Goal: Task Accomplishment & Management: Use online tool/utility

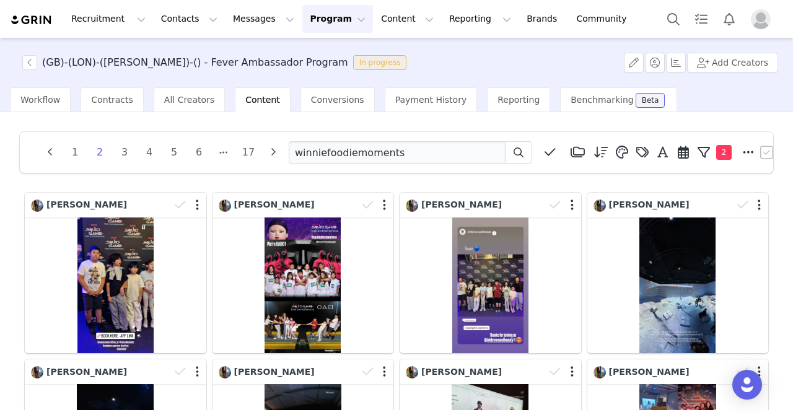
scroll to position [124, 0]
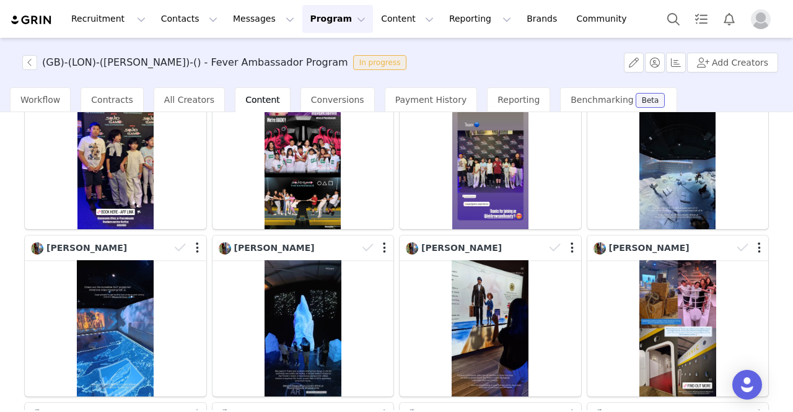
click at [314, 22] on button "Program Program" at bounding box center [338, 19] width 71 height 28
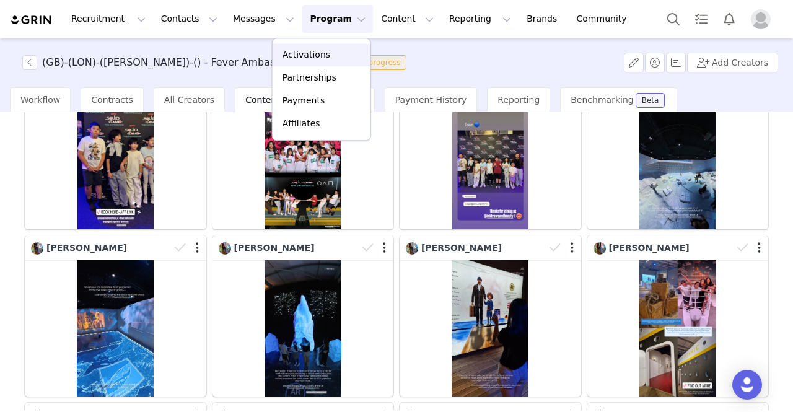
click at [308, 55] on p "Activations" at bounding box center [307, 54] width 48 height 13
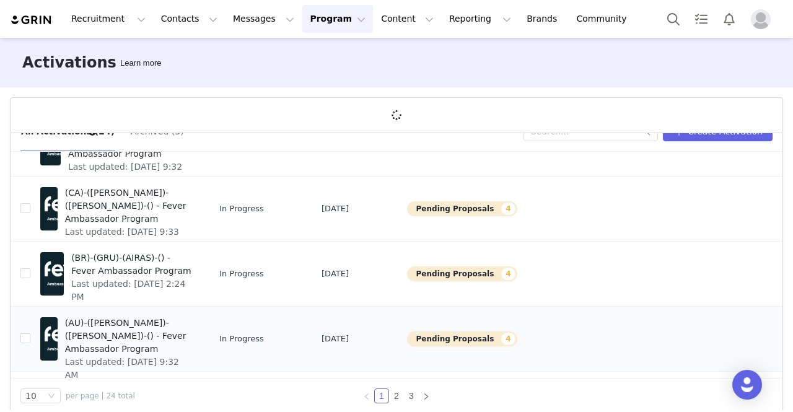
scroll to position [45, 0]
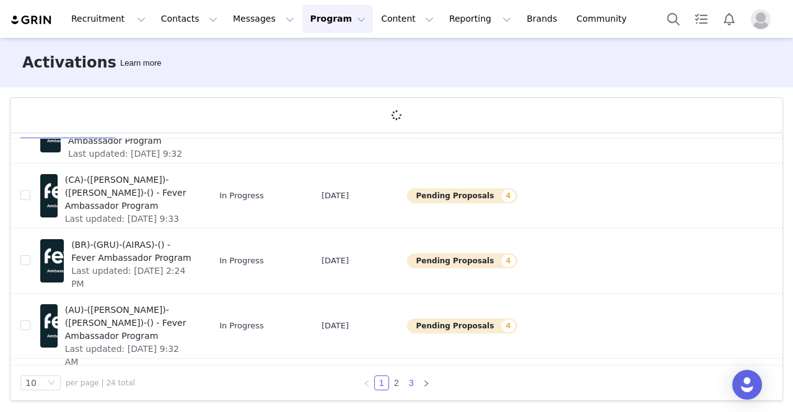
click at [409, 381] on link "3" at bounding box center [412, 383] width 14 height 14
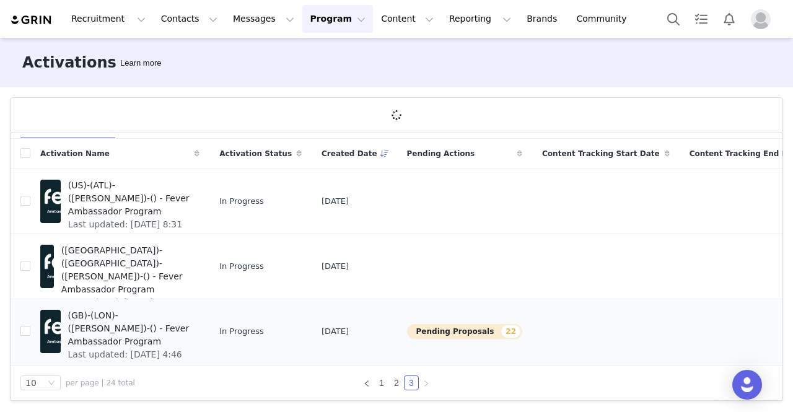
click at [322, 326] on span "[DATE]" at bounding box center [335, 331] width 27 height 12
click at [407, 325] on button "Pending Proposals 22" at bounding box center [464, 331] width 115 height 15
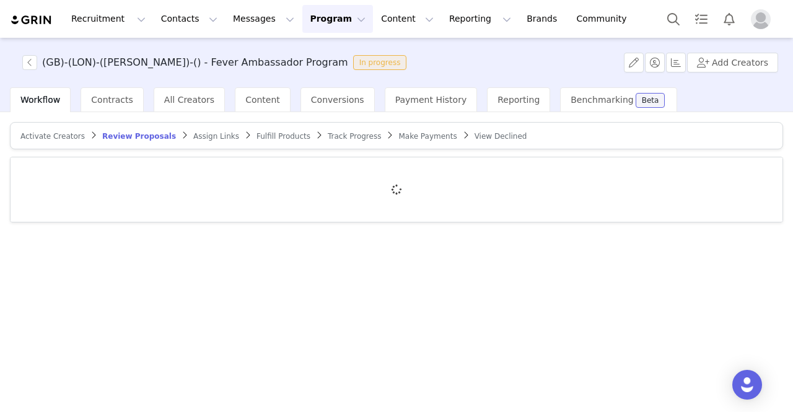
click at [250, 99] on span "Content" at bounding box center [262, 100] width 35 height 10
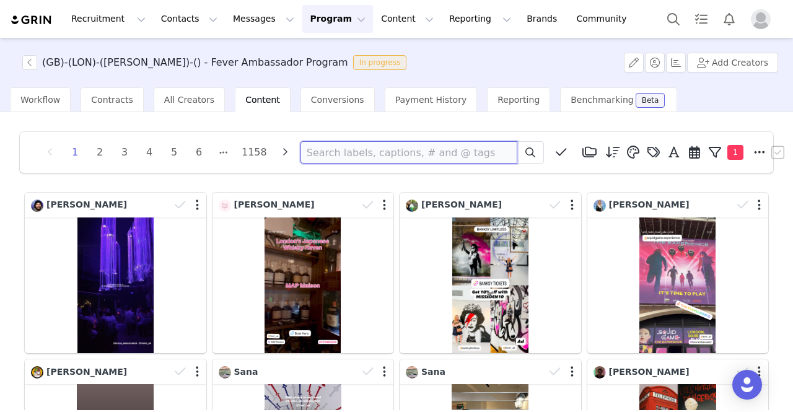
click at [430, 148] on input at bounding box center [409, 152] width 217 height 22
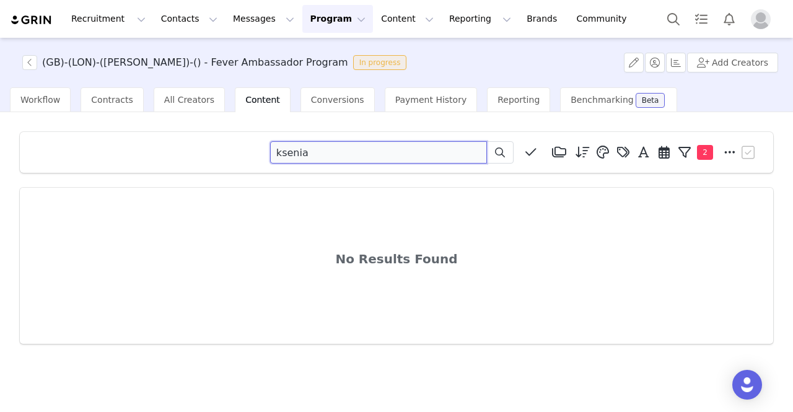
click at [296, 150] on input "ksenia" at bounding box center [378, 152] width 217 height 22
paste input "ia.journey"
click at [498, 152] on icon at bounding box center [500, 153] width 10 height 10
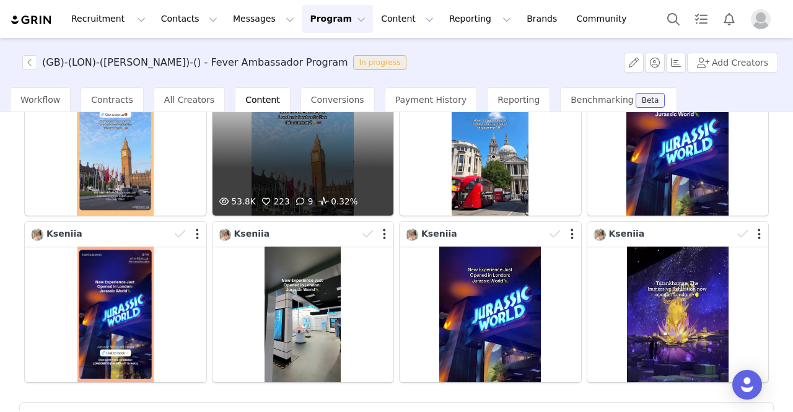
scroll to position [350, 0]
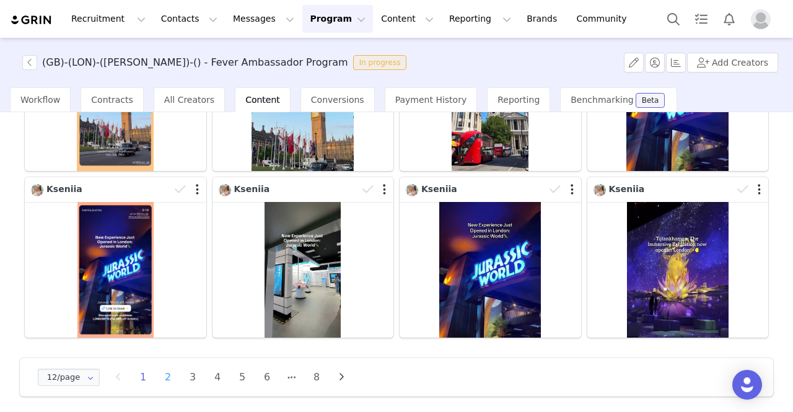
click at [164, 369] on li "2" at bounding box center [168, 377] width 19 height 17
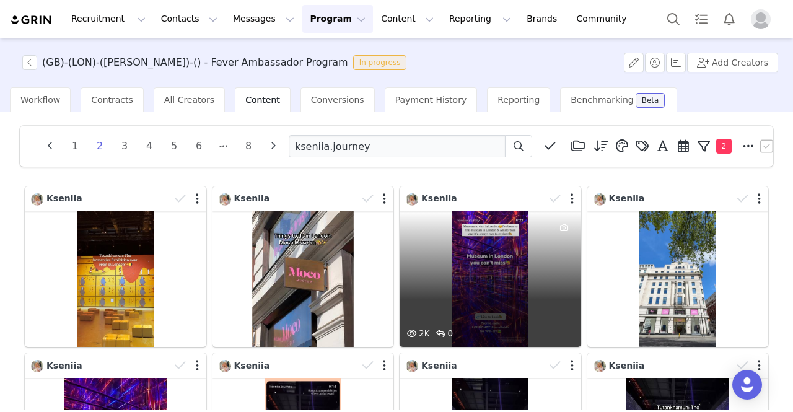
scroll to position [0, 0]
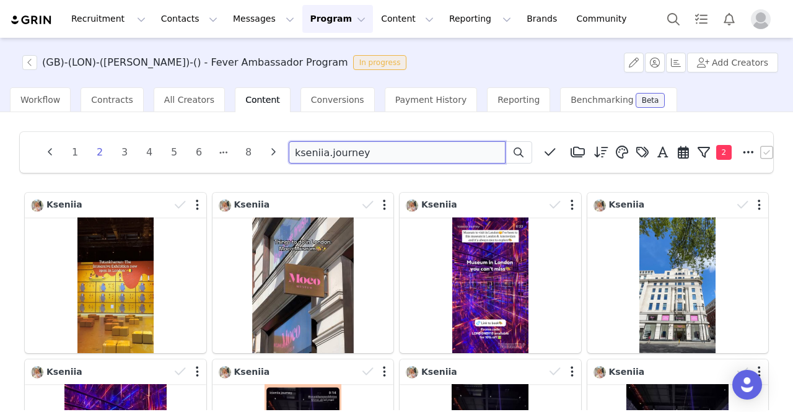
click at [327, 159] on input "kseniia.journey" at bounding box center [397, 152] width 217 height 22
paste input "urbanadventurerldn"
click at [518, 159] on span at bounding box center [518, 152] width 15 height 15
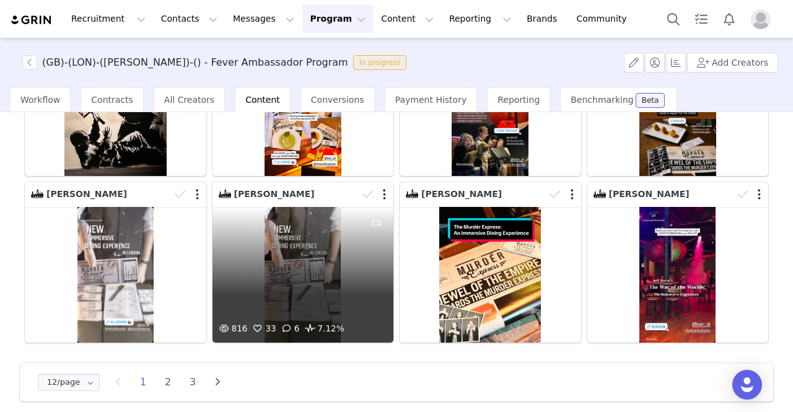
scroll to position [350, 0]
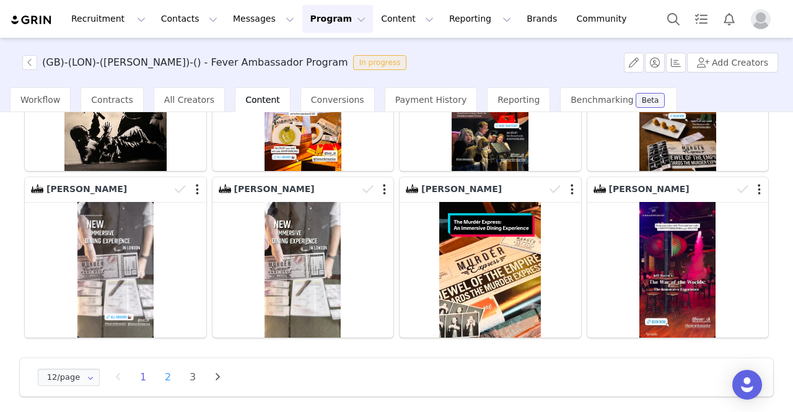
click at [168, 369] on li "2" at bounding box center [168, 377] width 19 height 17
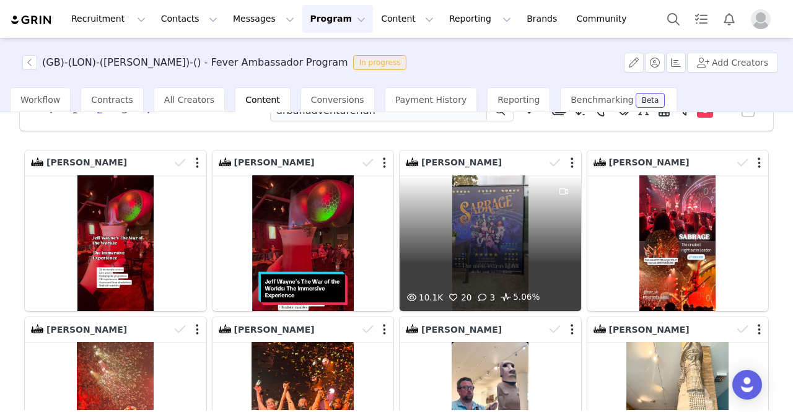
scroll to position [62, 0]
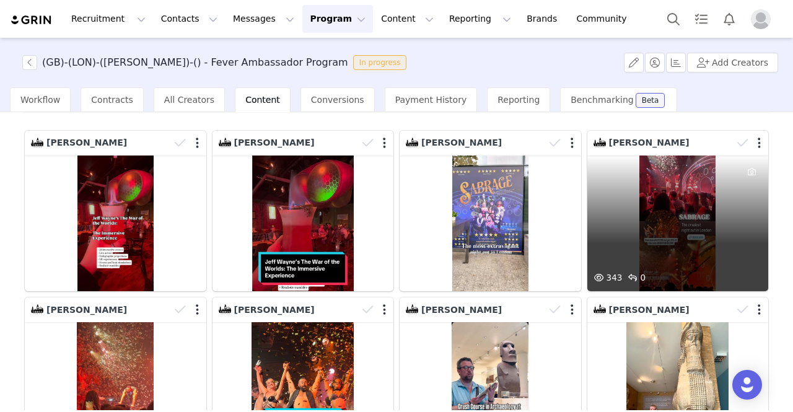
click at [630, 210] on div "343 0" at bounding box center [679, 224] width 182 height 136
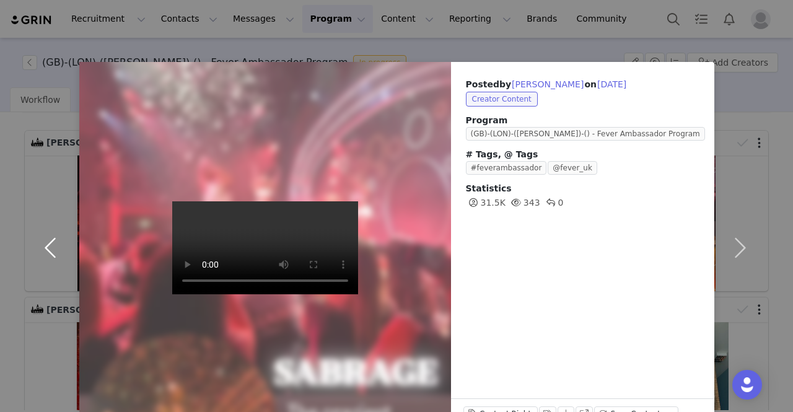
click at [53, 67] on button "button" at bounding box center [53, 248] width 52 height 372
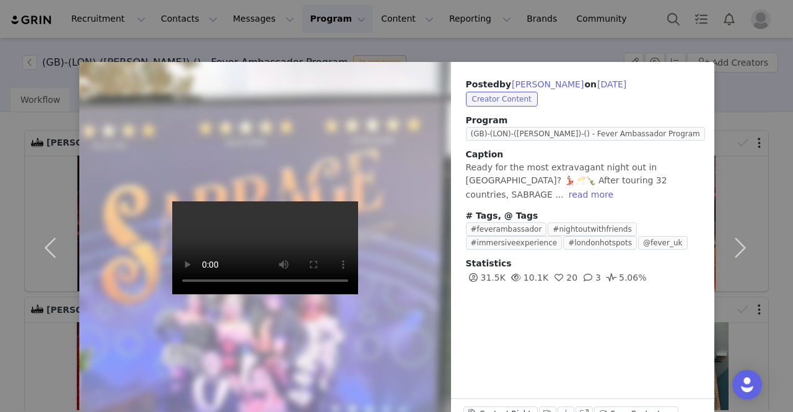
click at [26, 40] on div "Posted by [PERSON_NAME] on [DATE] Creator Content Program (GB)-(LON)-([PERSON_N…" at bounding box center [396, 206] width 793 height 412
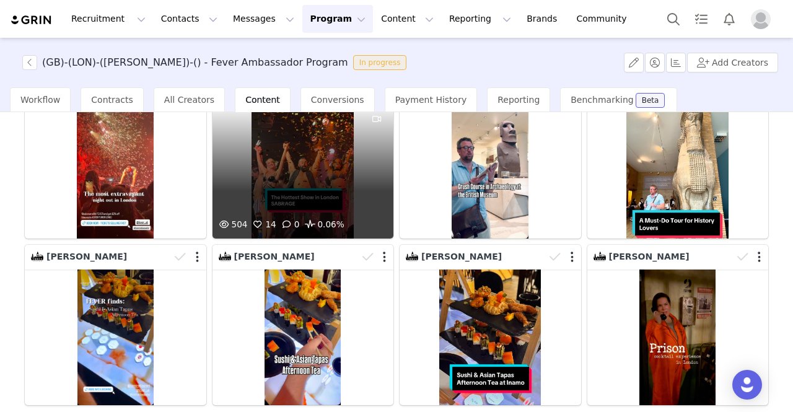
scroll to position [350, 0]
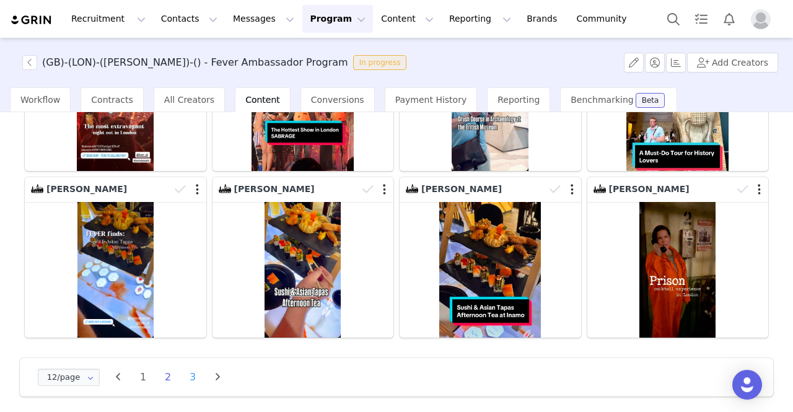
click at [190, 376] on li "3" at bounding box center [192, 377] width 19 height 17
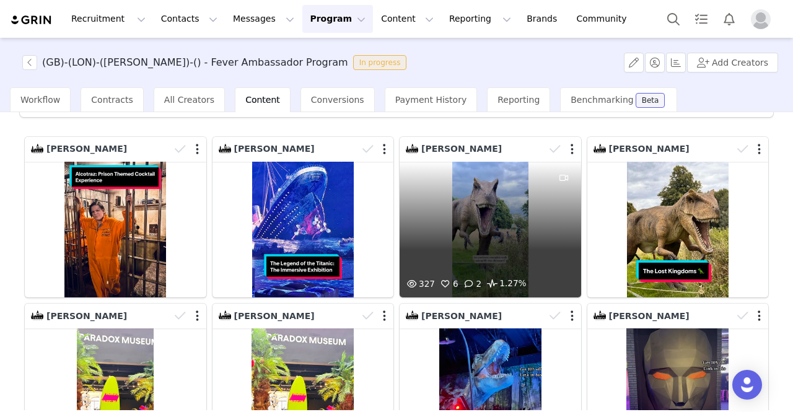
scroll to position [0, 0]
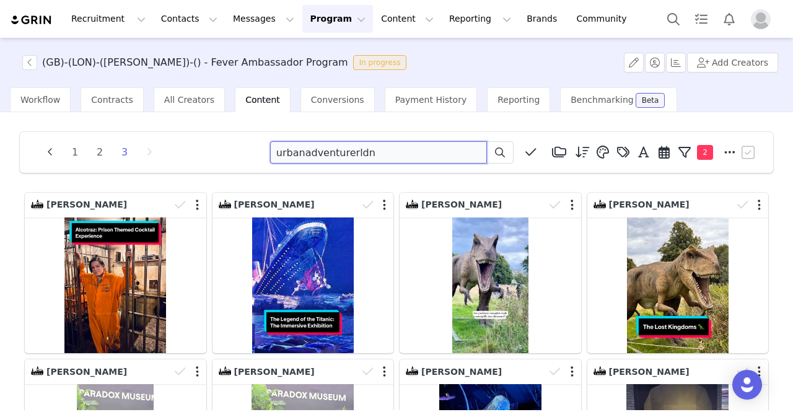
click at [391, 154] on input "urbanadventurerldn" at bounding box center [378, 152] width 217 height 22
click at [390, 154] on input "urbanadventurerldn" at bounding box center [378, 152] width 217 height 22
paste input "londonfamilydaysout"
click at [495, 149] on icon at bounding box center [500, 153] width 10 height 10
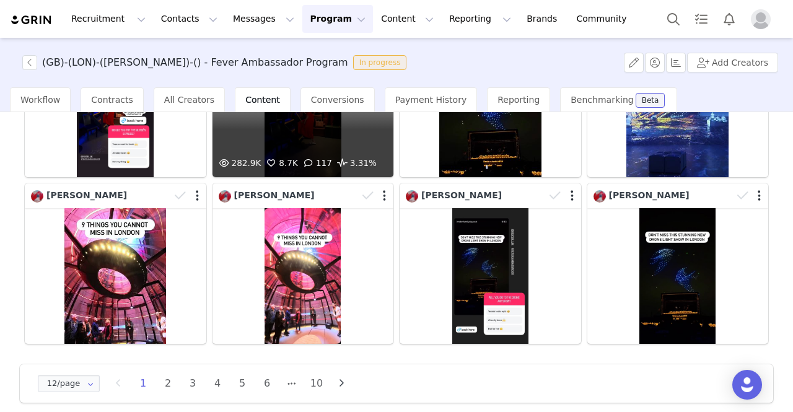
scroll to position [350, 0]
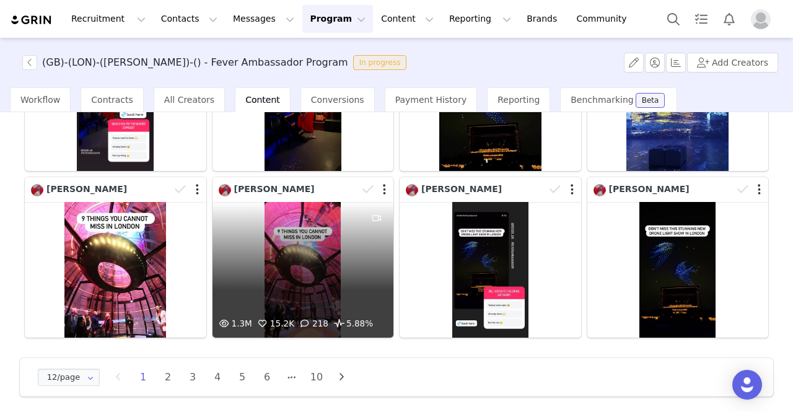
click at [351, 267] on div "1.3M 15.2K 218 5.88%" at bounding box center [304, 270] width 182 height 136
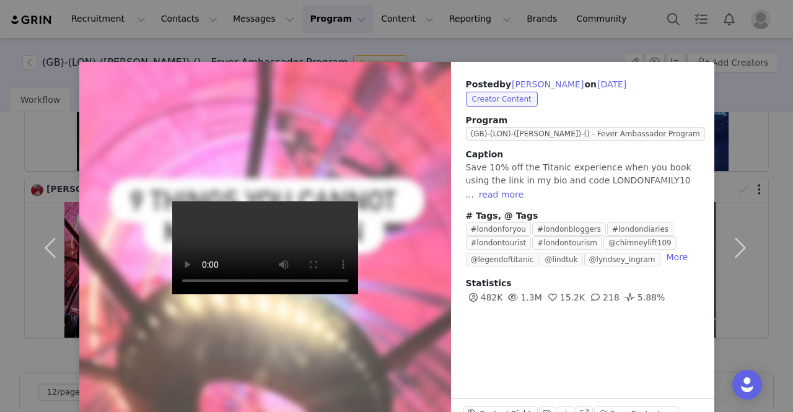
click at [32, 37] on div "Posted by [PERSON_NAME] on [DATE] Creator Content Program ([GEOGRAPHIC_DATA])-(…" at bounding box center [396, 206] width 793 height 412
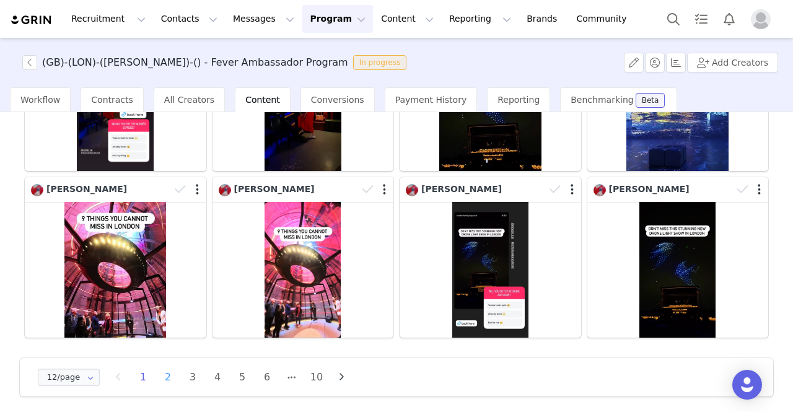
click at [165, 373] on li "2" at bounding box center [168, 377] width 19 height 17
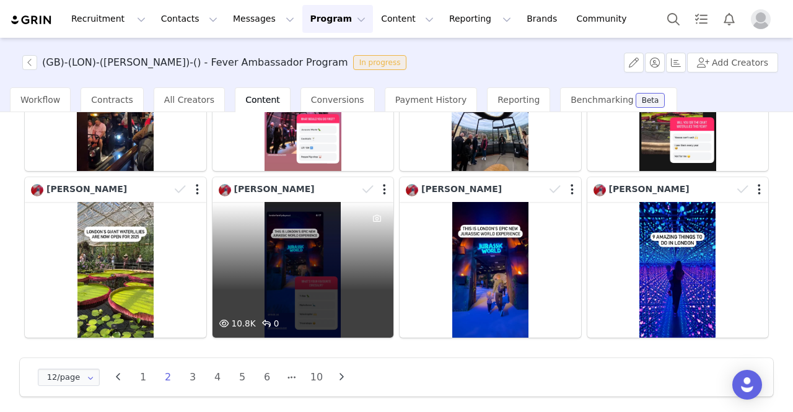
click at [299, 258] on div "10.8K 0" at bounding box center [304, 270] width 182 height 136
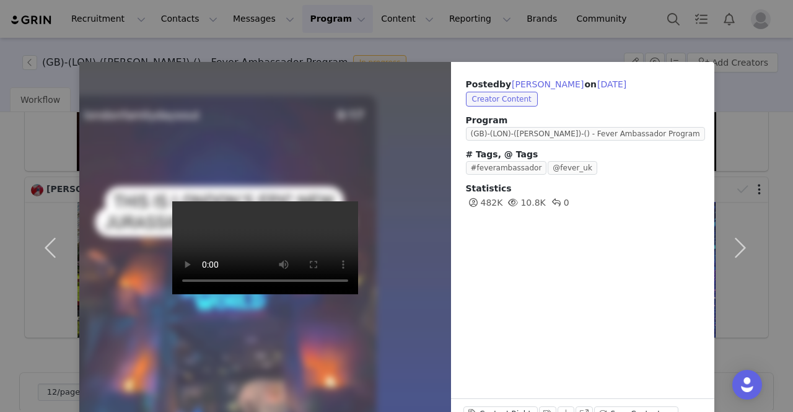
click at [66, 12] on div "Posted by [PERSON_NAME] on [DATE] Creator Content Program ([GEOGRAPHIC_DATA])-(…" at bounding box center [396, 206] width 793 height 412
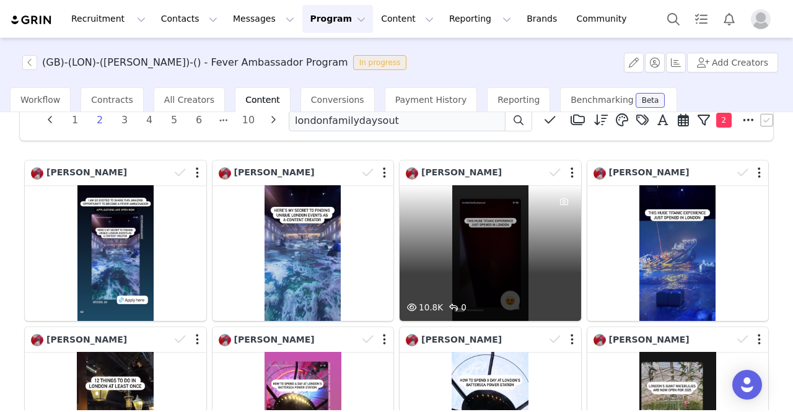
scroll to position [0, 0]
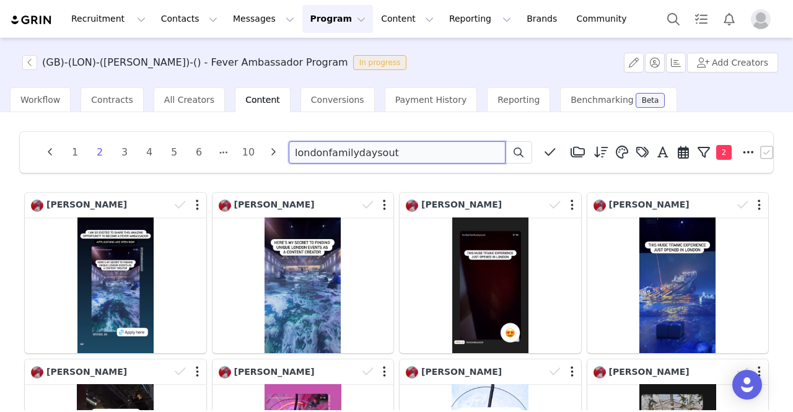
click at [345, 151] on input "londonfamilydaysout" at bounding box center [397, 152] width 217 height 22
paste input "ultimateguide"
click at [523, 151] on icon at bounding box center [519, 153] width 10 height 10
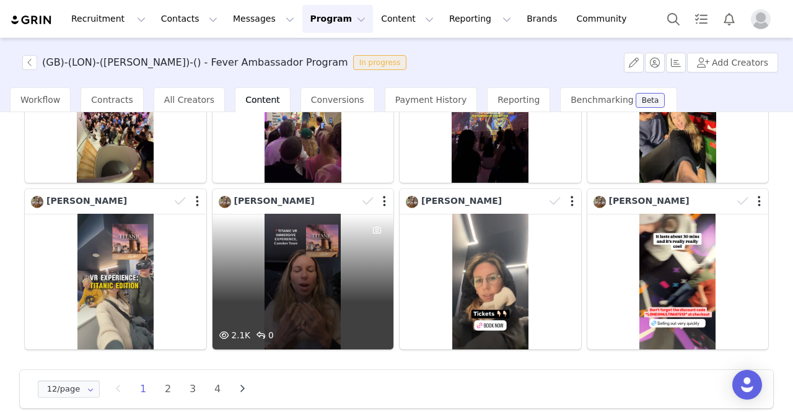
scroll to position [350, 0]
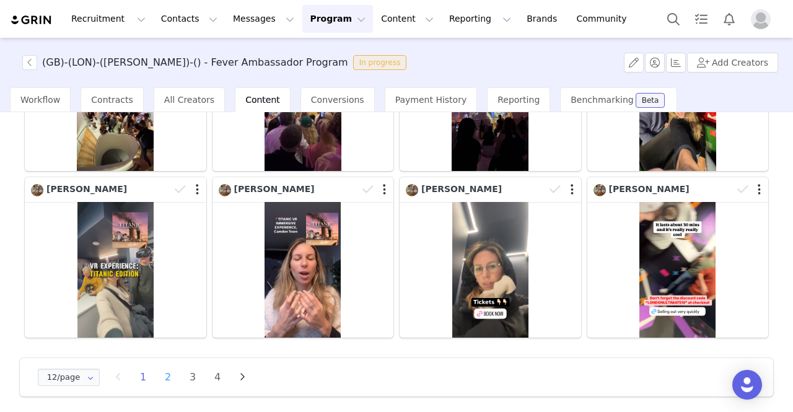
click at [167, 373] on li "2" at bounding box center [168, 377] width 19 height 17
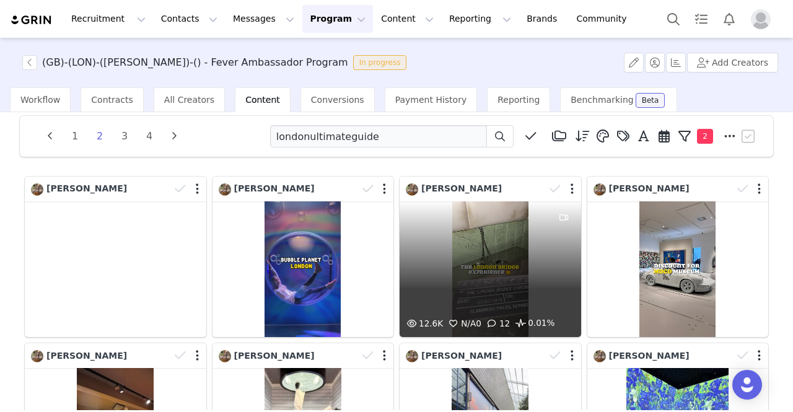
scroll to position [0, 0]
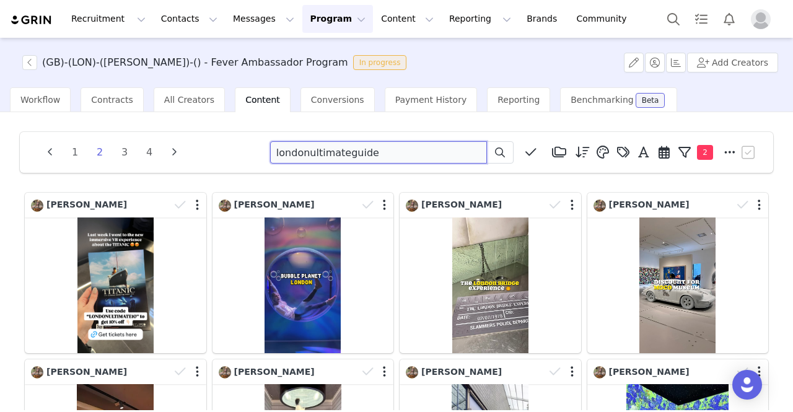
click at [312, 157] on input "londonultimateguide" at bounding box center [378, 152] width 217 height 22
paste input "[PERSON_NAME] [EMAIL_ADDRESS][DOMAIN_NAME]"
type input "[PERSON_NAME] [EMAIL_ADDRESS][DOMAIN_NAME]"
drag, startPoint x: 471, startPoint y: 154, endPoint x: 241, endPoint y: 139, distance: 230.5
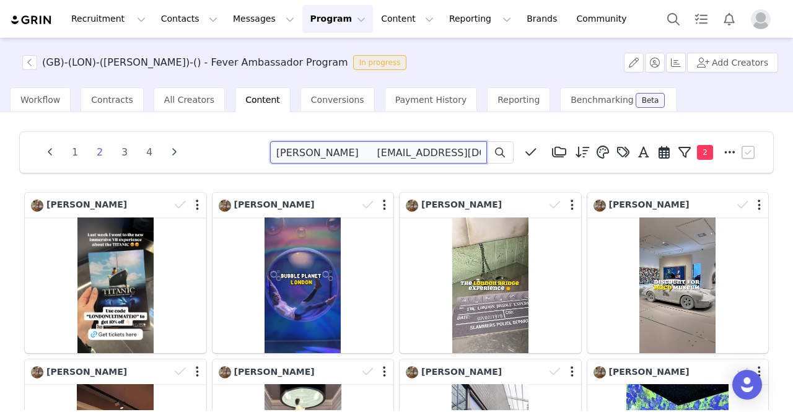
click at [241, 150] on div "1 2 3 4 [PERSON_NAME] [EMAIL_ADDRESS][DOMAIN_NAME] Media Library (0) Folders No…" at bounding box center [397, 152] width 724 height 22
type input "m"
paste input "mum4mumms"
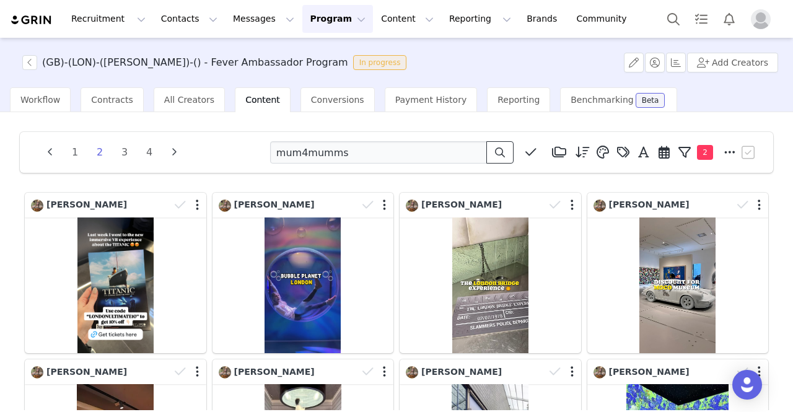
click at [495, 156] on icon at bounding box center [500, 153] width 10 height 10
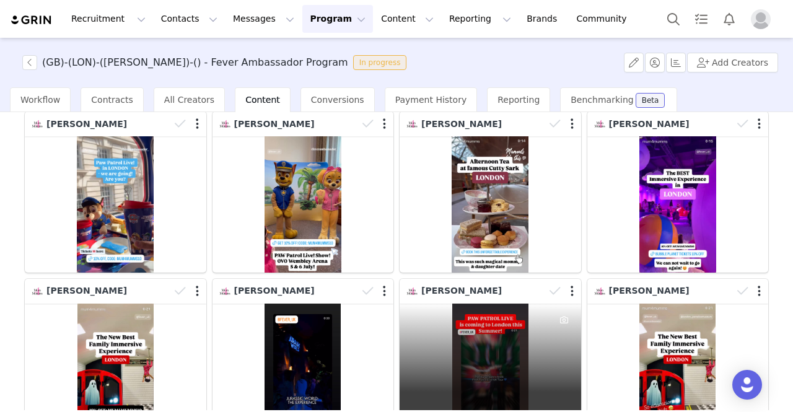
scroll to position [310, 0]
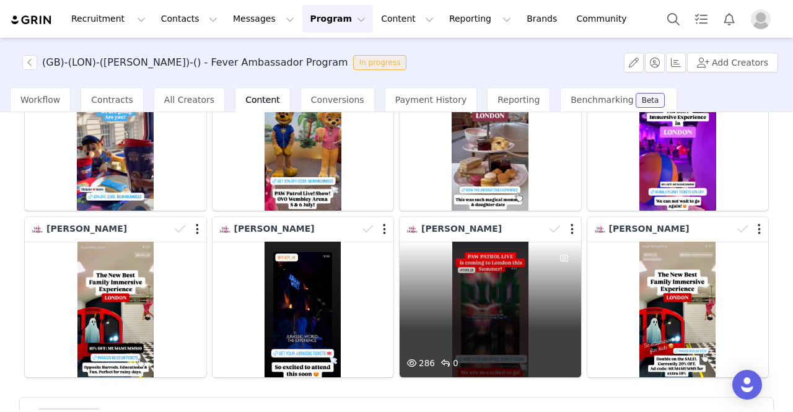
click at [479, 309] on div "286 0" at bounding box center [491, 310] width 182 height 136
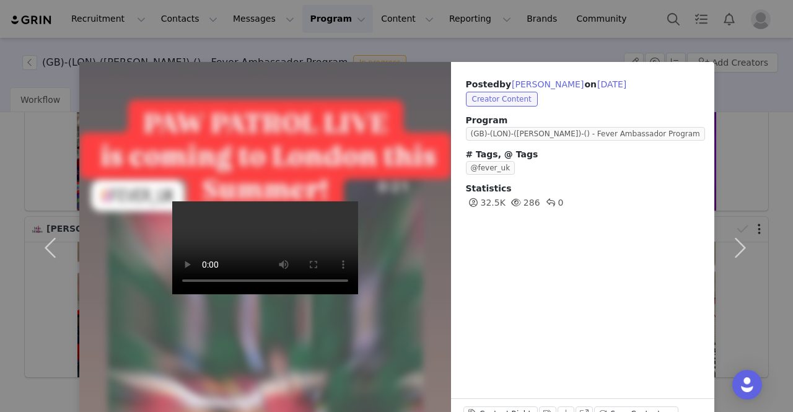
click at [17, 72] on div "Posted by [PERSON_NAME] on [DATE] Creator Content Program ([GEOGRAPHIC_DATA])-(…" at bounding box center [396, 206] width 793 height 412
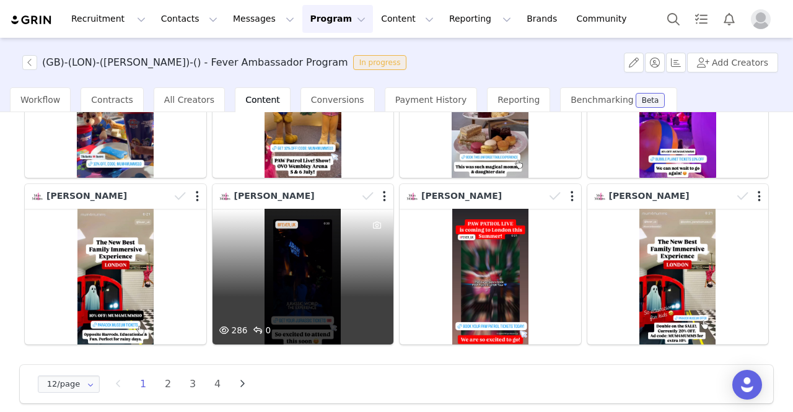
scroll to position [350, 0]
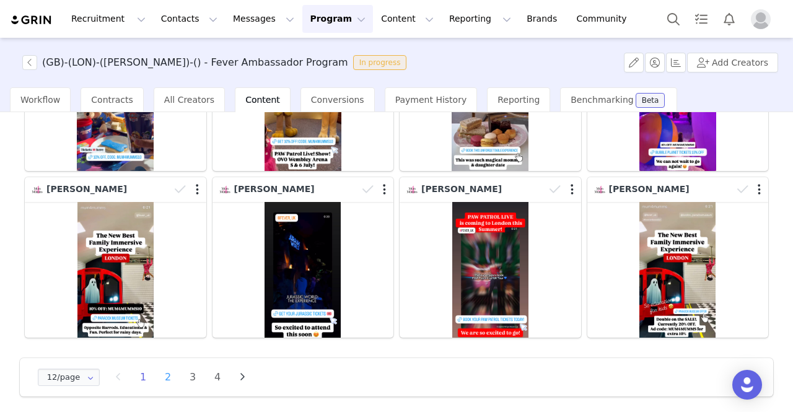
click at [169, 369] on li "2" at bounding box center [168, 377] width 19 height 17
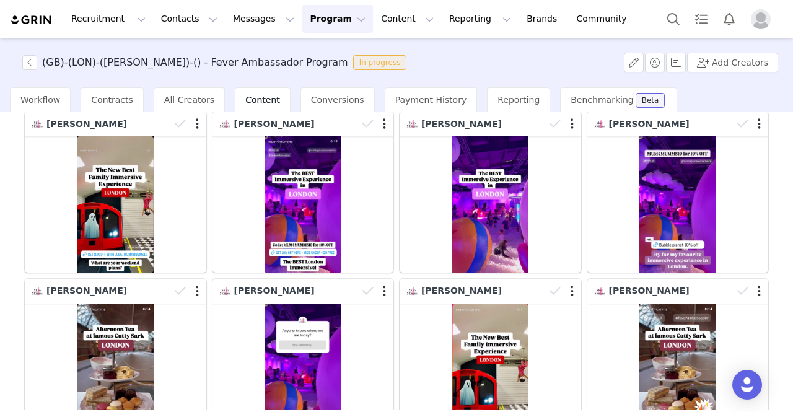
scroll to position [0, 0]
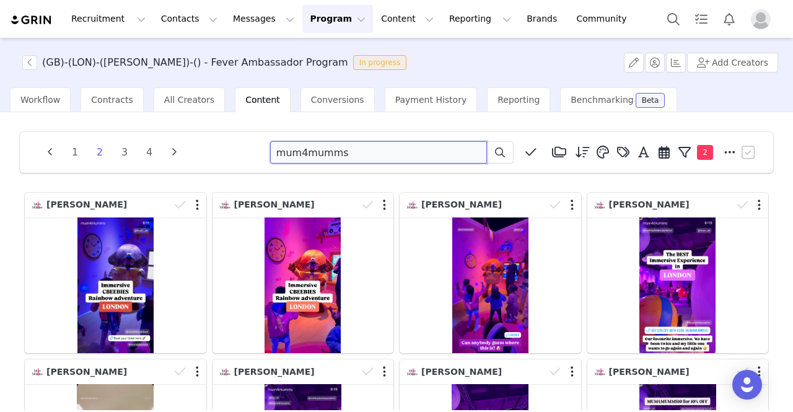
click at [381, 154] on input "mum4mumms" at bounding box center [378, 152] width 217 height 22
paste input "sandymakessense"
click at [495, 152] on icon at bounding box center [500, 153] width 10 height 10
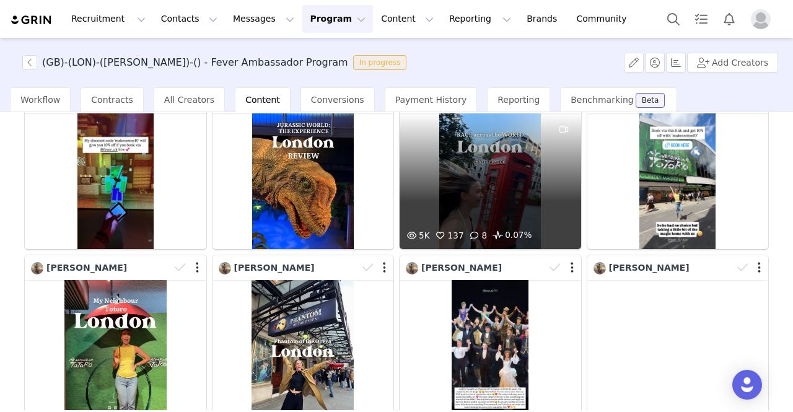
scroll to position [164, 0]
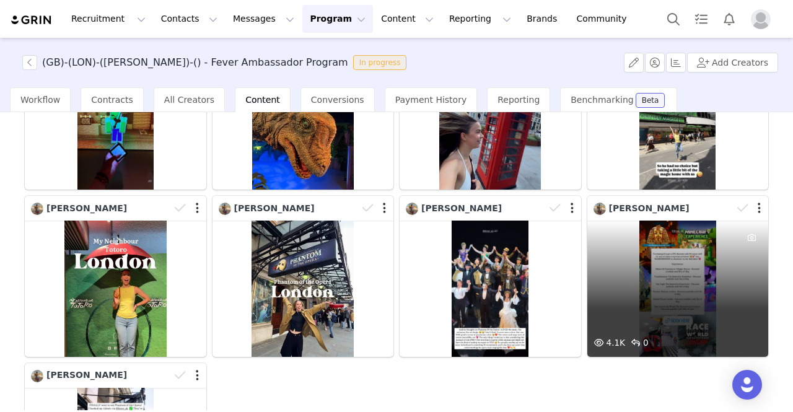
click at [627, 268] on div "4.1K 0" at bounding box center [679, 289] width 182 height 136
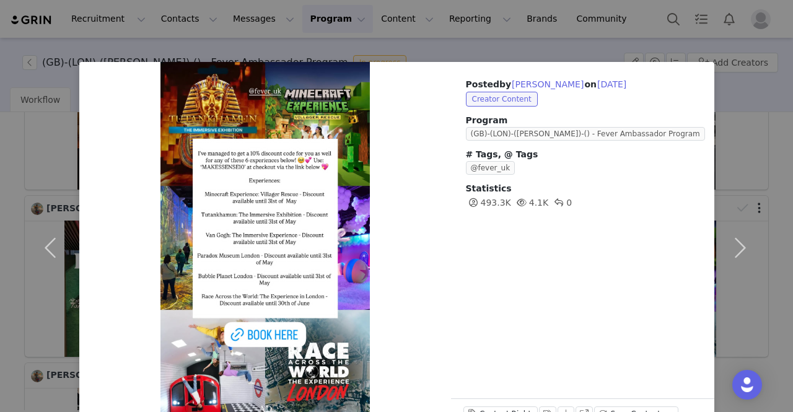
click at [40, 39] on div "Posted by [PERSON_NAME] on [DATE] Creator Content Program ([GEOGRAPHIC_DATA])-(…" at bounding box center [396, 206] width 793 height 412
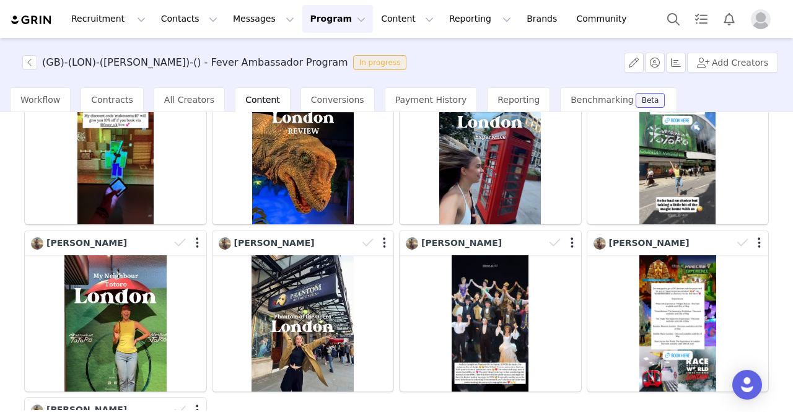
scroll to position [0, 0]
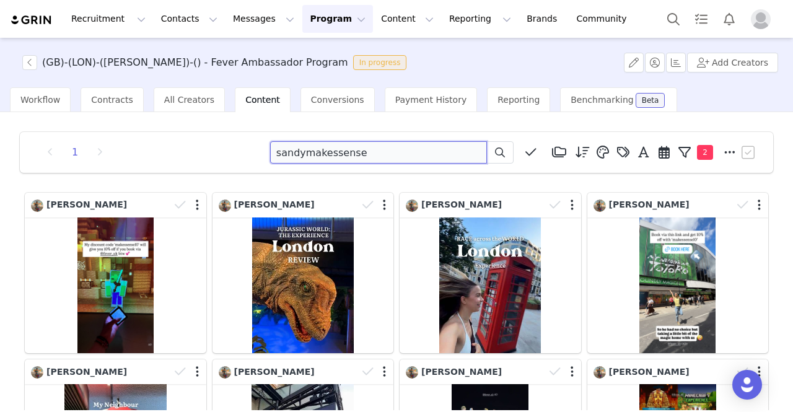
click at [310, 158] on input "sandymakessense" at bounding box center [378, 152] width 217 height 22
paste input "travelingbambinos"
click at [497, 155] on span at bounding box center [500, 152] width 15 height 15
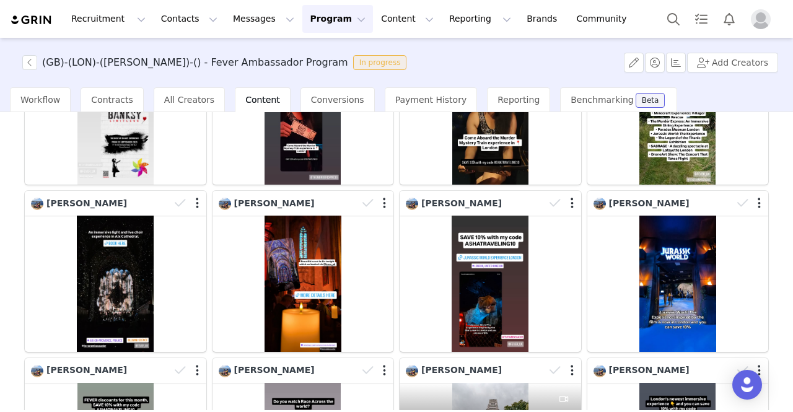
scroll to position [164, 0]
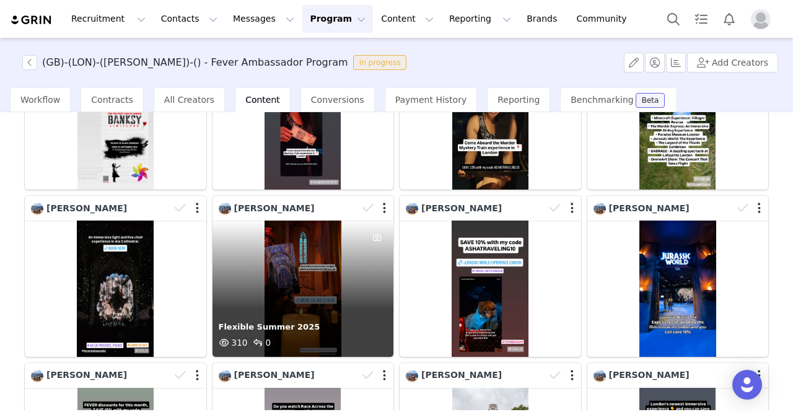
click at [327, 265] on div "Flexible Summer 2025 310 0" at bounding box center [304, 289] width 182 height 136
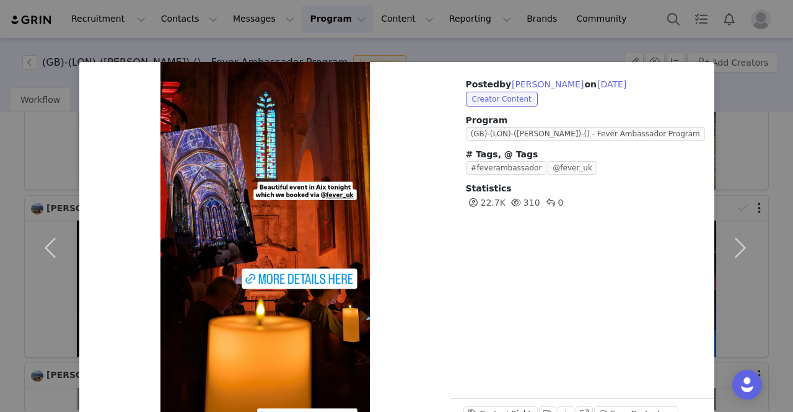
click at [34, 32] on div "Posted by [PERSON_NAME] on [DATE] Creator Content Program ([GEOGRAPHIC_DATA])-(…" at bounding box center [396, 206] width 793 height 412
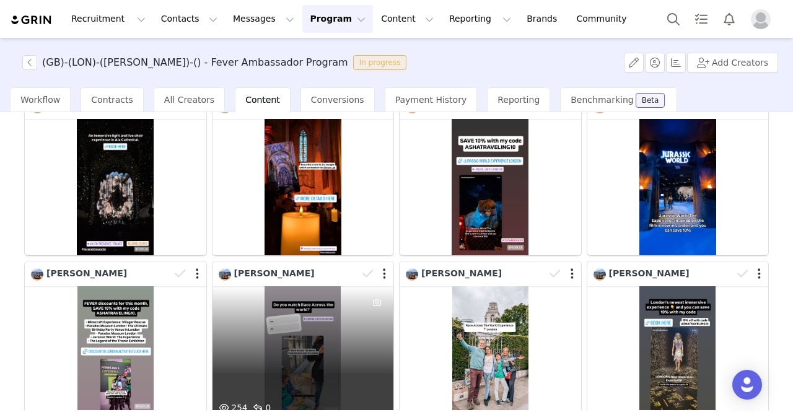
scroll to position [350, 0]
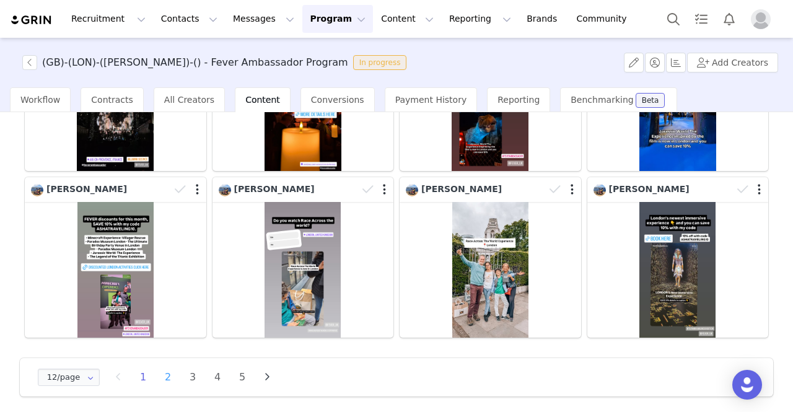
click at [172, 376] on li "2" at bounding box center [168, 377] width 19 height 17
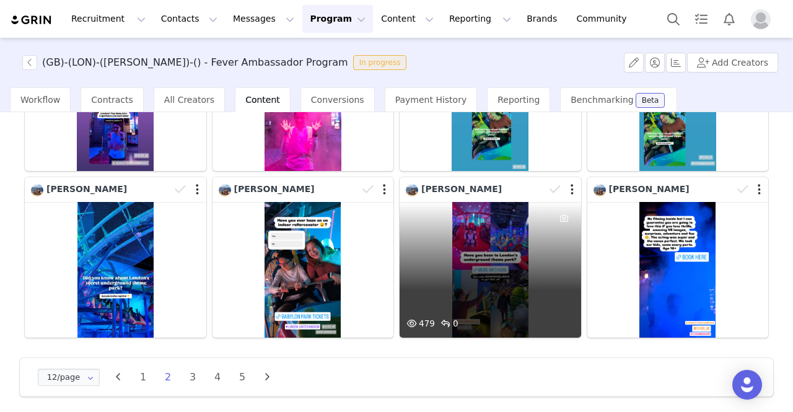
click at [462, 271] on div "479 0" at bounding box center [491, 270] width 182 height 136
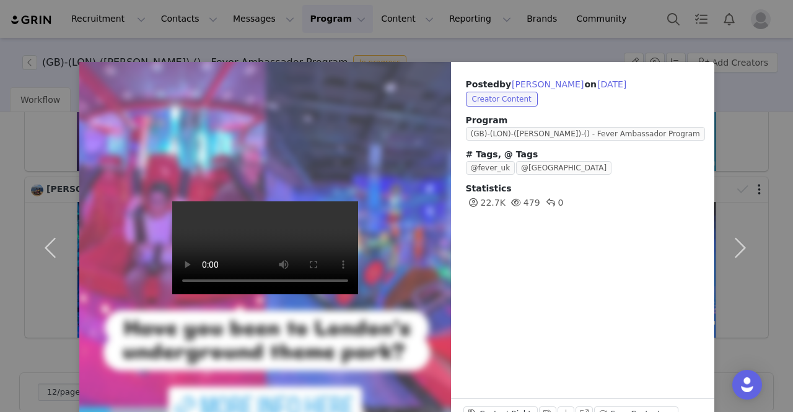
click at [48, 56] on div "Posted by [PERSON_NAME] on [DATE] Creator Content Program ([GEOGRAPHIC_DATA])-(…" at bounding box center [396, 206] width 793 height 412
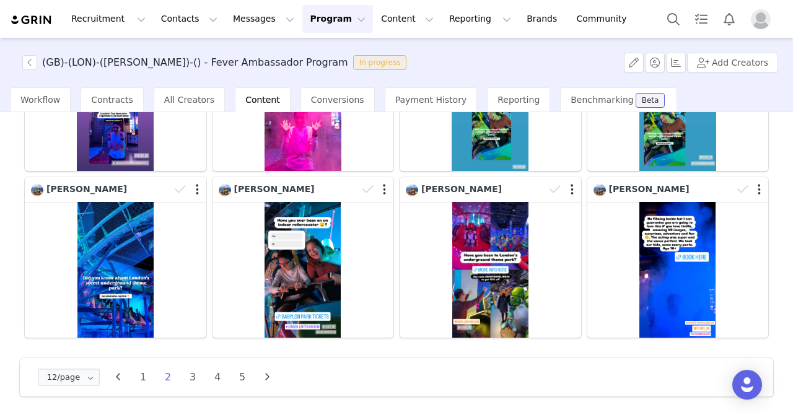
scroll to position [0, 0]
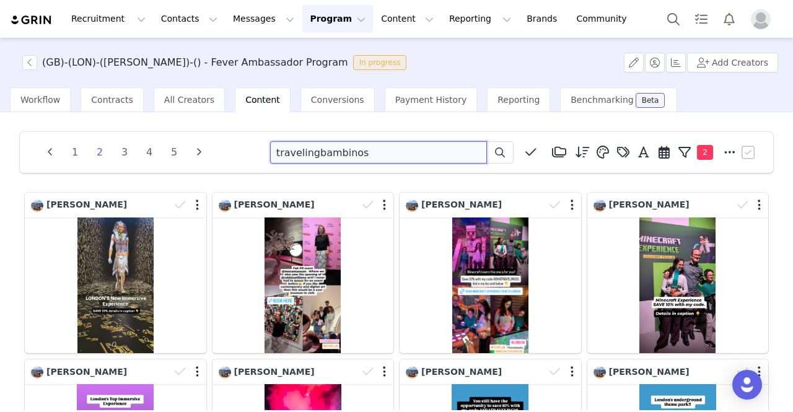
click at [312, 153] on input "travelingbambinos" at bounding box center [378, 152] width 217 height 22
click at [310, 152] on input "travelingbambinos" at bounding box center [378, 152] width 217 height 22
paste input "mummy_from_enfield"
click at [493, 159] on span at bounding box center [500, 152] width 15 height 15
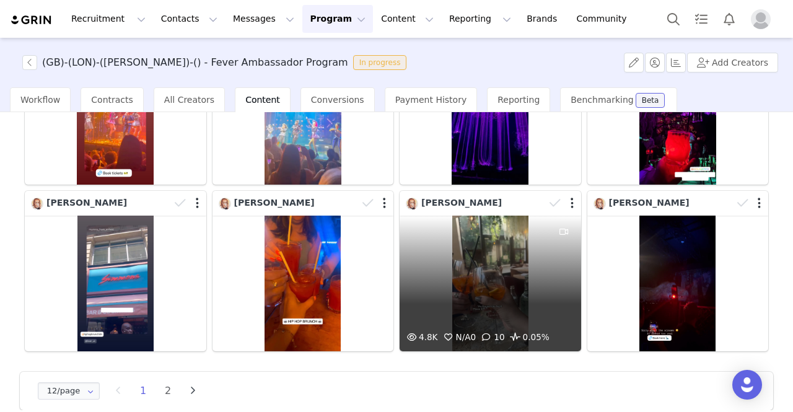
scroll to position [350, 0]
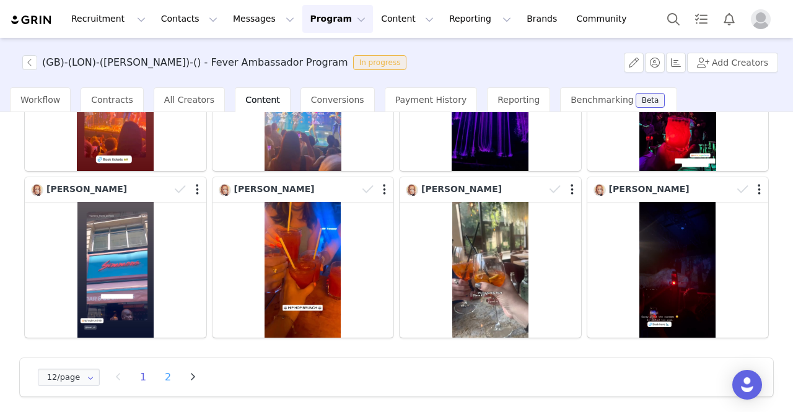
click at [166, 373] on li "2" at bounding box center [168, 377] width 19 height 17
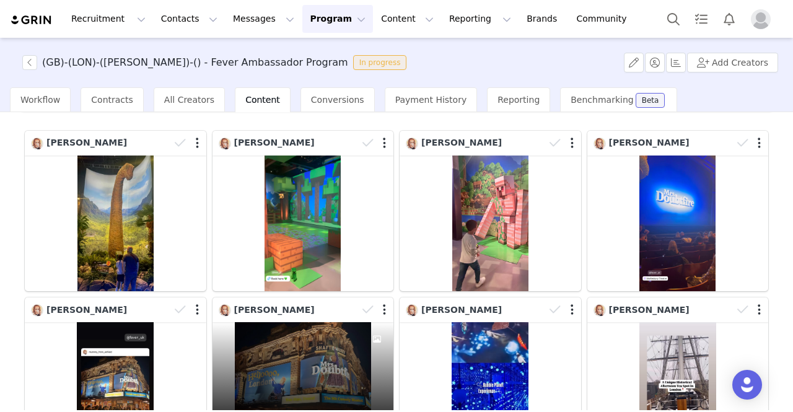
scroll to position [0, 0]
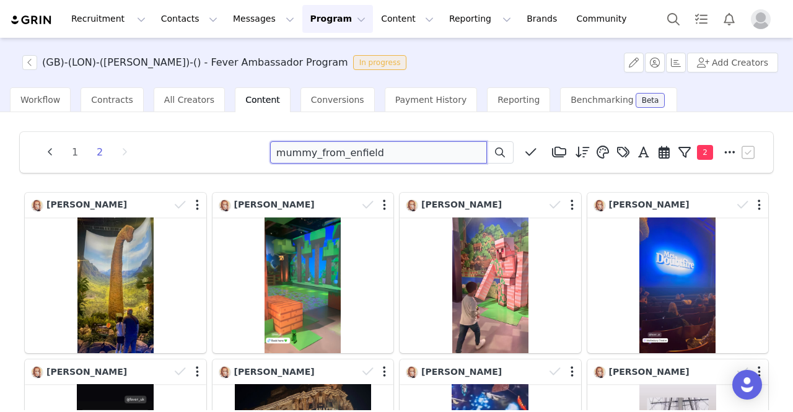
click at [334, 146] on input "mummy_from_enfield" at bounding box center [378, 152] width 217 height 22
click at [497, 157] on span at bounding box center [500, 152] width 15 height 15
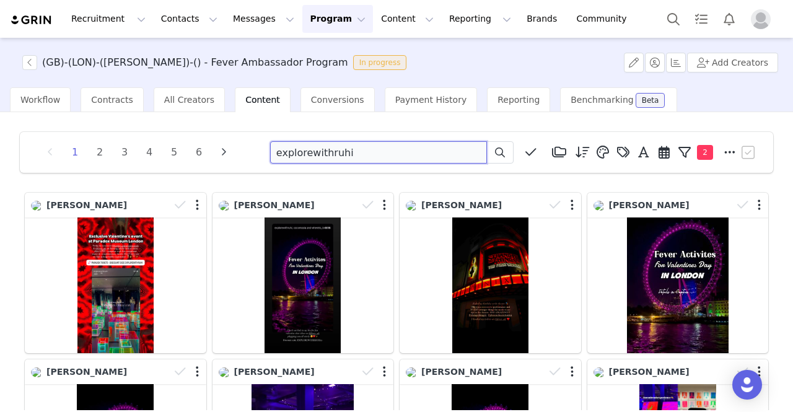
click at [315, 152] on input "explorewithruhi" at bounding box center [378, 152] width 217 height 22
click at [316, 152] on input "explorewithruhi" at bounding box center [378, 152] width 217 height 22
paste input "yensfoodstagram"
click at [493, 152] on span at bounding box center [500, 152] width 15 height 15
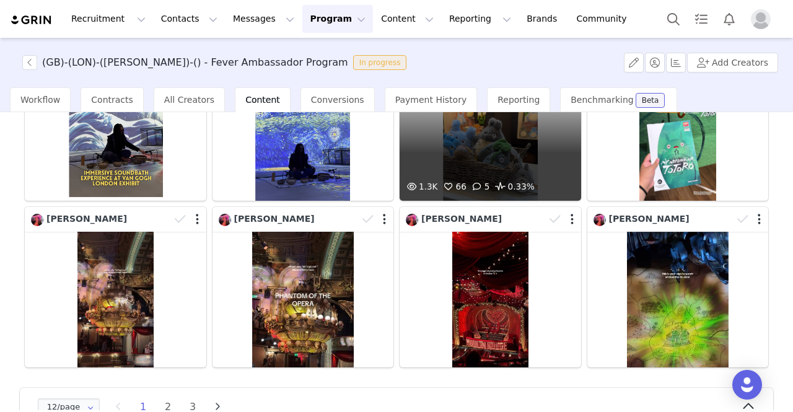
scroll to position [350, 0]
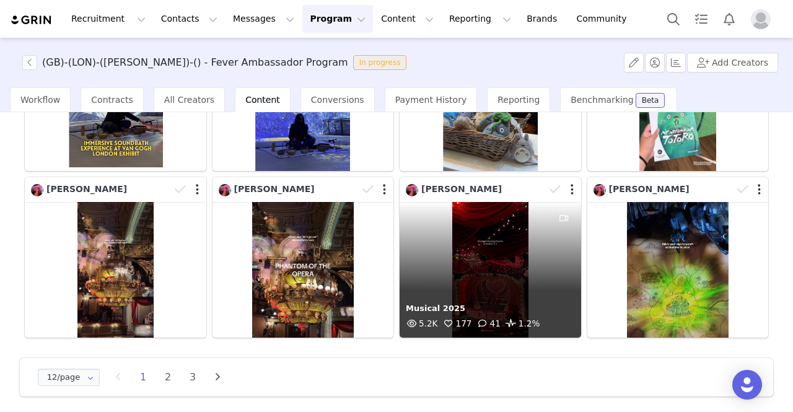
click at [448, 258] on div "Musical 2025 5.2K 177 41 1.2%" at bounding box center [491, 270] width 182 height 136
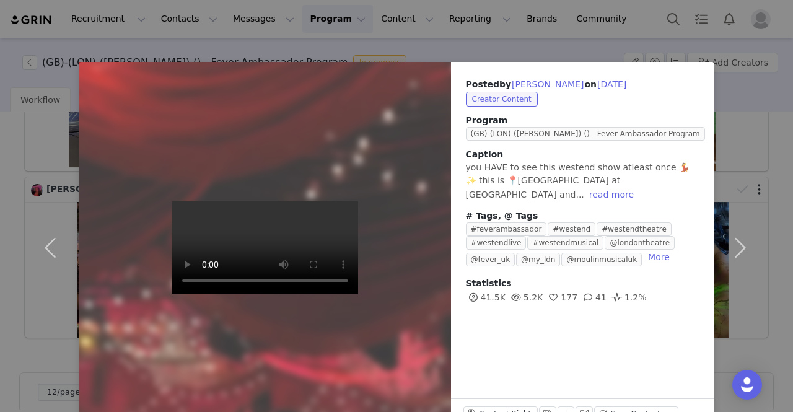
click at [53, 43] on div "Posted by [PERSON_NAME] on [DATE] Creator Content Program (GB)-(LON)-([PERSON_N…" at bounding box center [396, 206] width 793 height 412
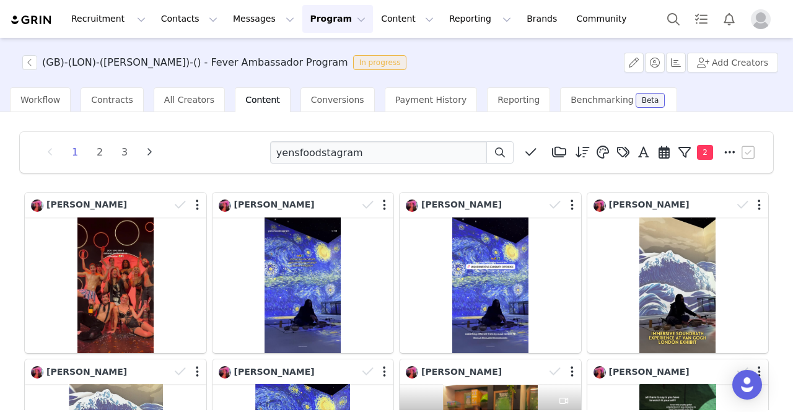
scroll to position [186, 0]
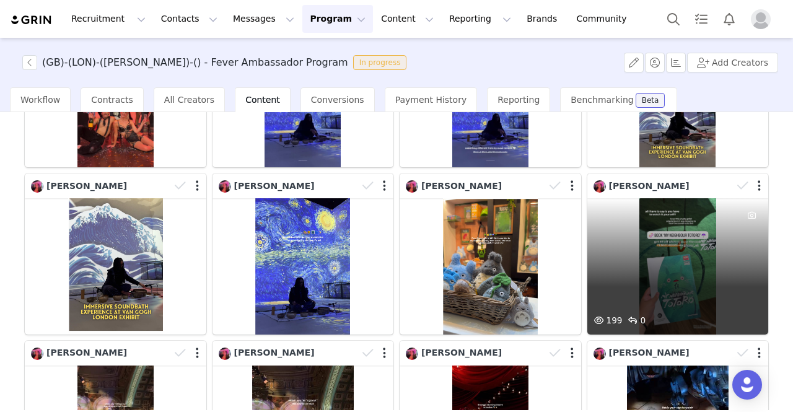
click at [735, 254] on div at bounding box center [751, 255] width 33 height 115
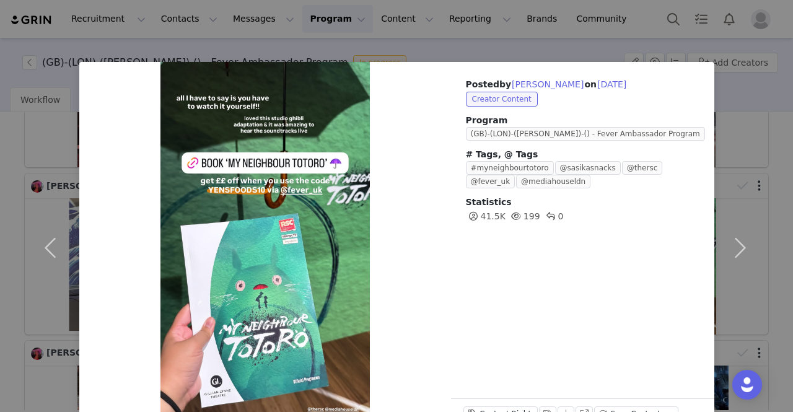
click at [40, 12] on div "Posted by [PERSON_NAME] on [DATE] Creator Content Program (GB)-(LON)-([PERSON_N…" at bounding box center [396, 206] width 793 height 412
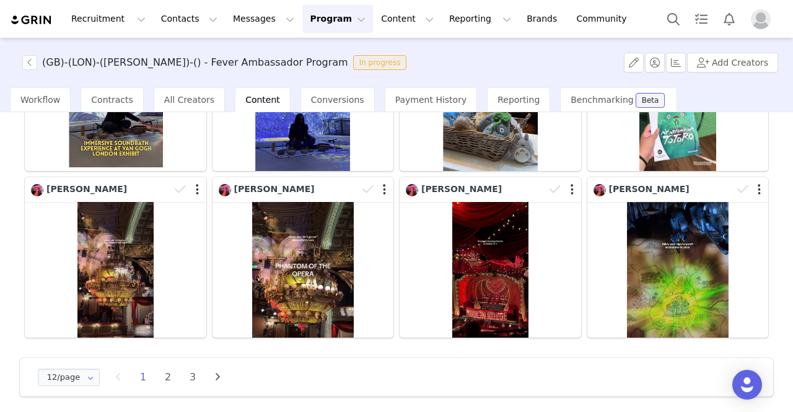
scroll to position [0, 0]
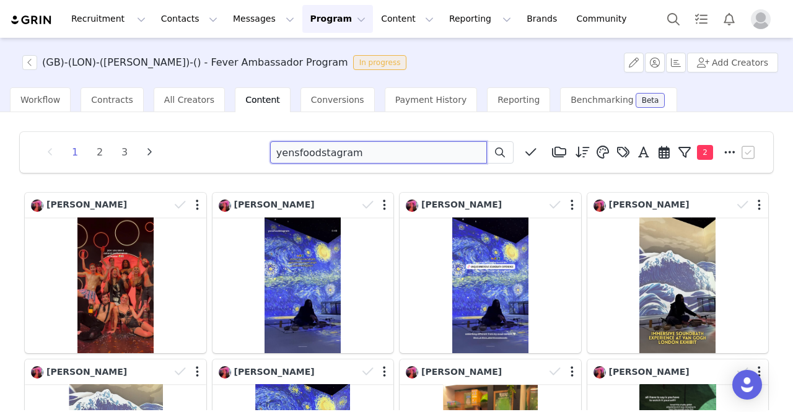
click at [284, 147] on input "yensfoodstagram" at bounding box center [378, 152] width 217 height 22
paste input "ounglondonist"
click at [496, 154] on icon at bounding box center [500, 153] width 10 height 10
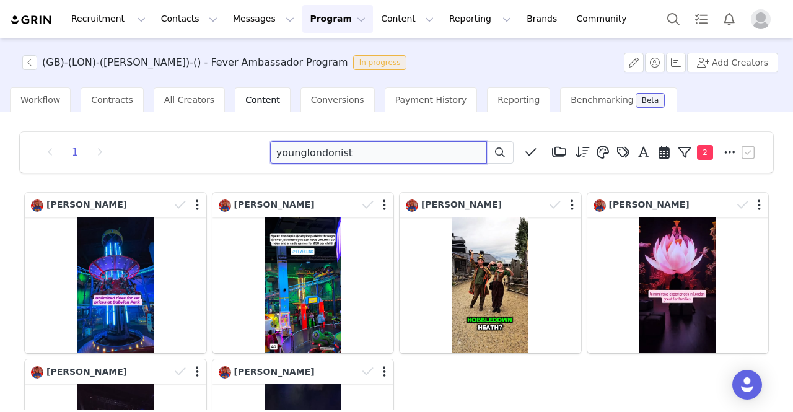
click at [330, 156] on input "younglondonist" at bounding box center [378, 152] width 217 height 22
paste input "rosario_ldn"
click at [498, 152] on span at bounding box center [500, 152] width 15 height 15
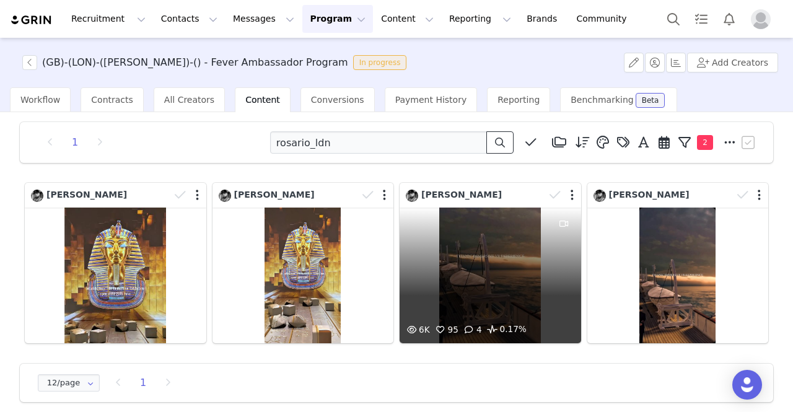
scroll to position [19, 0]
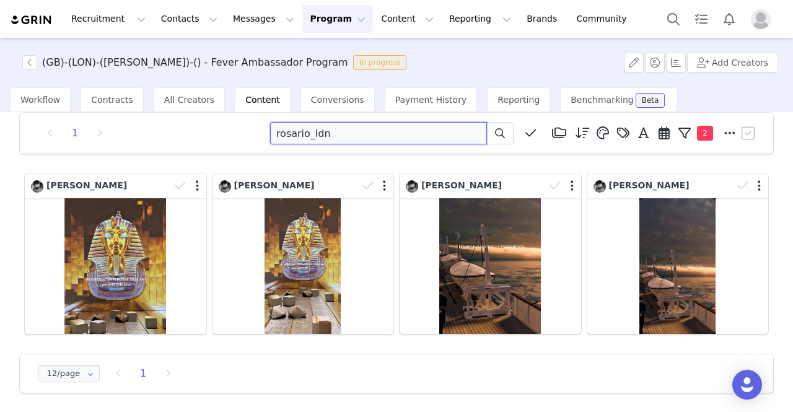
drag, startPoint x: 326, startPoint y: 133, endPoint x: 262, endPoint y: 122, distance: 65.3
click at [250, 124] on div "1 rosario_ldn Media Library (0) Folders No folders have been created yet. New F…" at bounding box center [397, 133] width 724 height 22
paste input "gloriousfoodlondo"
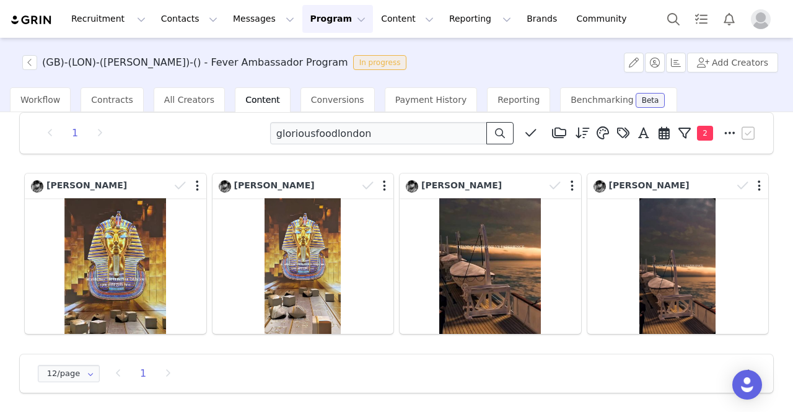
click at [495, 131] on icon at bounding box center [500, 133] width 10 height 10
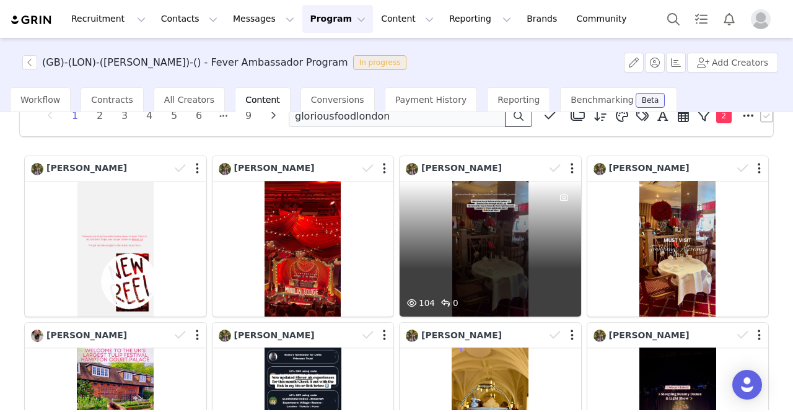
scroll to position [0, 0]
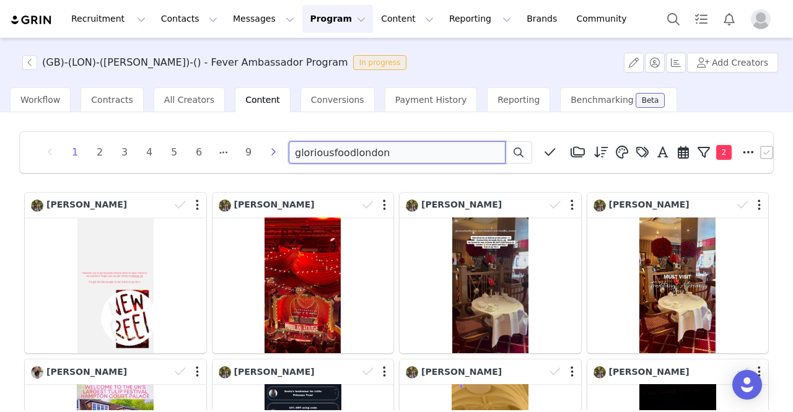
drag, startPoint x: 397, startPoint y: 153, endPoint x: 267, endPoint y: 152, distance: 130.8
click at [267, 152] on div "1 2 3 4 5 6 9 gloriousfoodlondon Media Library (0) Folders No folders have been…" at bounding box center [397, 152] width 724 height 22
paste input "meetthesonsfamily"
type input "meetthesonsfamily"
click at [519, 147] on span at bounding box center [518, 152] width 15 height 15
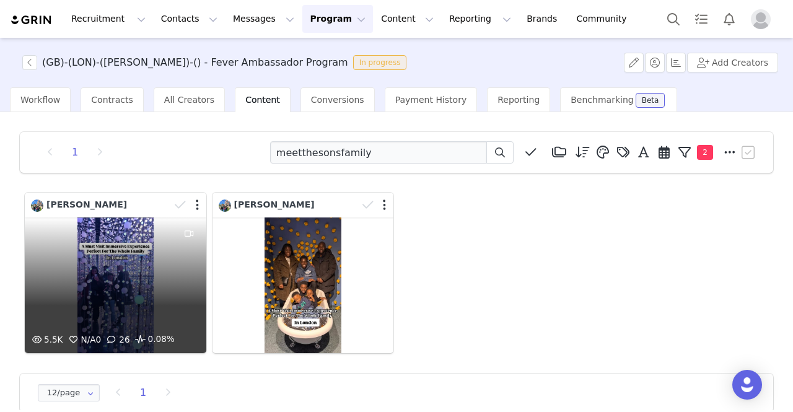
click at [140, 266] on div "5.5K N/A 0 26 0.08%" at bounding box center [116, 286] width 182 height 136
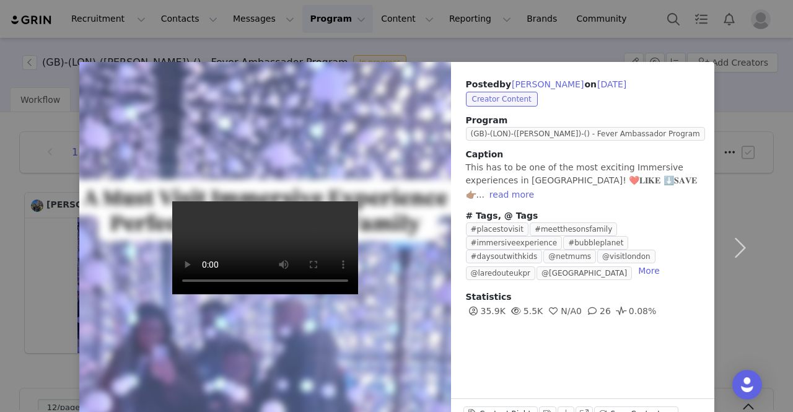
click at [35, 30] on div "Posted by [PERSON_NAME] on [DATE] Creator Content Program (GB)-(LON)-([PERSON_N…" at bounding box center [396, 206] width 793 height 412
